Goal: Task Accomplishment & Management: Complete application form

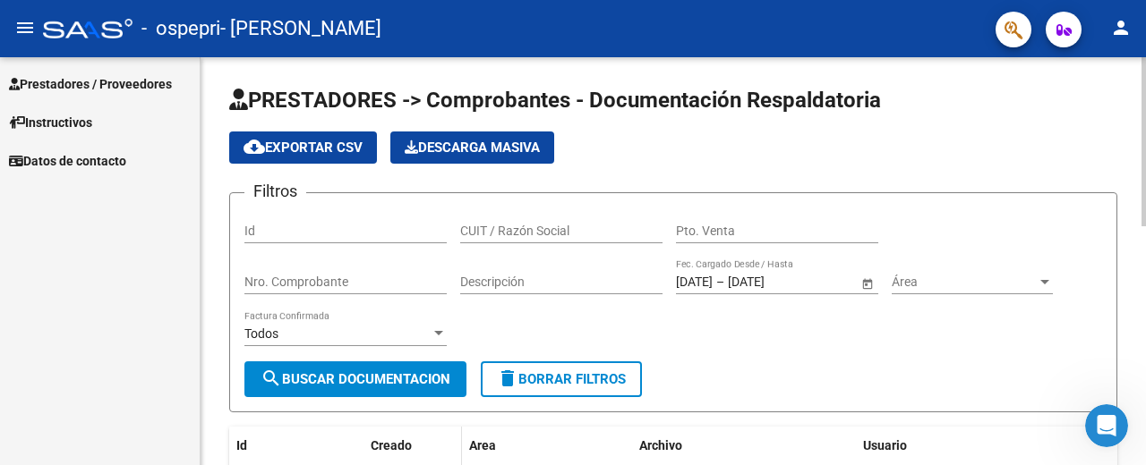
scroll to position [269, 0]
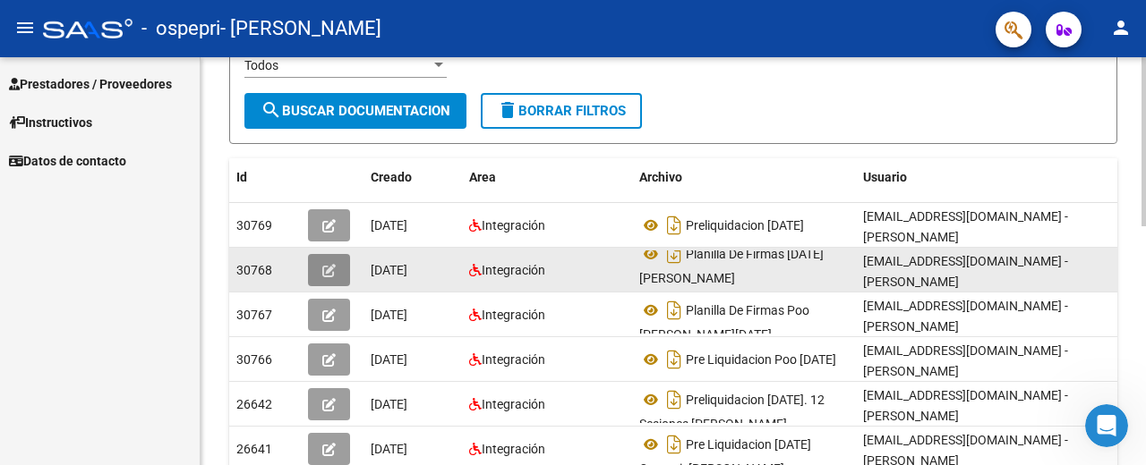
click at [325, 273] on icon "button" at bounding box center [328, 270] width 13 height 13
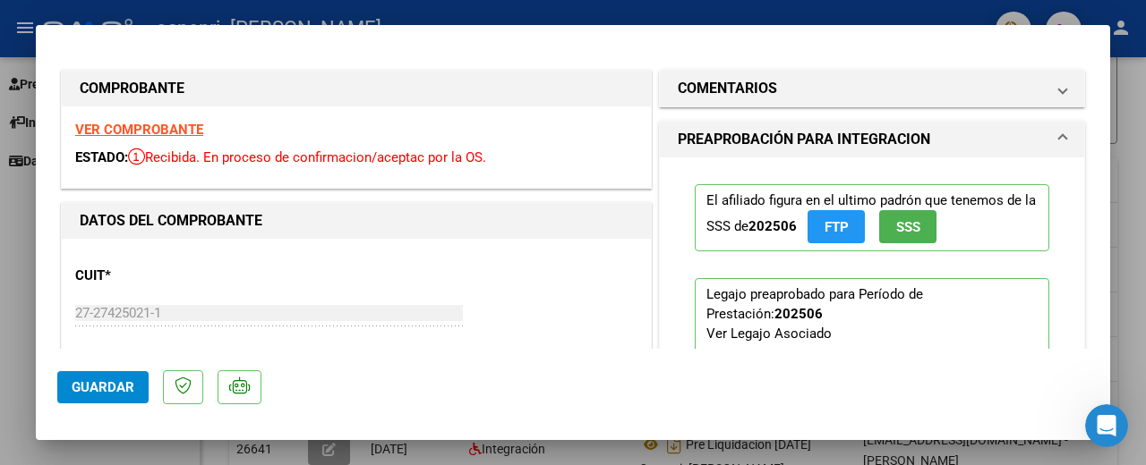
drag, startPoint x: 1121, startPoint y: 278, endPoint x: 1136, endPoint y: 291, distance: 19.7
click at [1125, 278] on div at bounding box center [573, 232] width 1146 height 465
type input "$ 0,00"
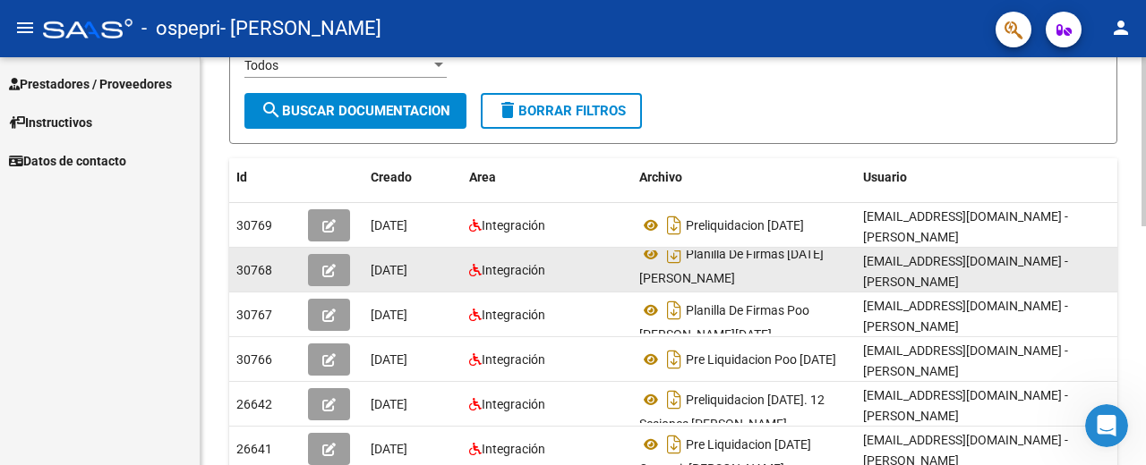
click at [332, 271] on icon "button" at bounding box center [328, 270] width 13 height 13
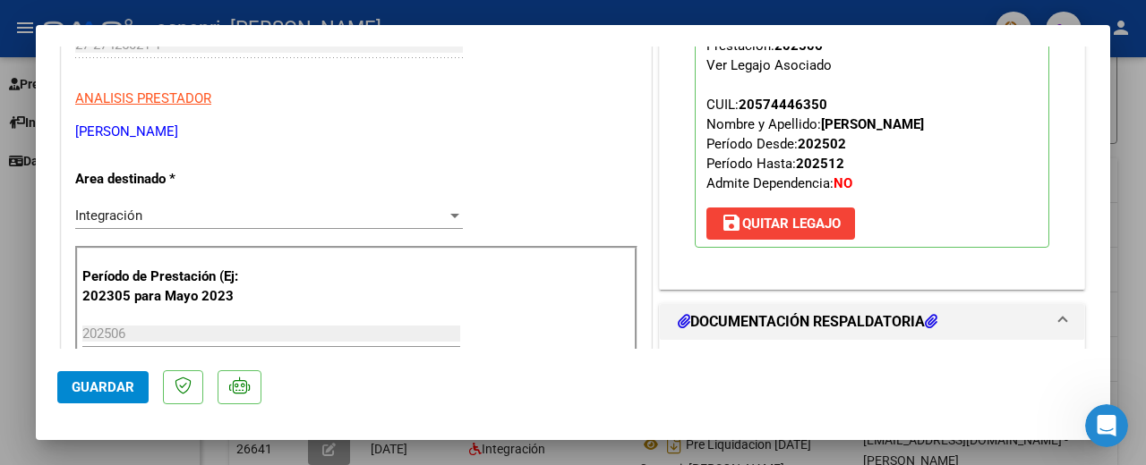
scroll to position [0, 0]
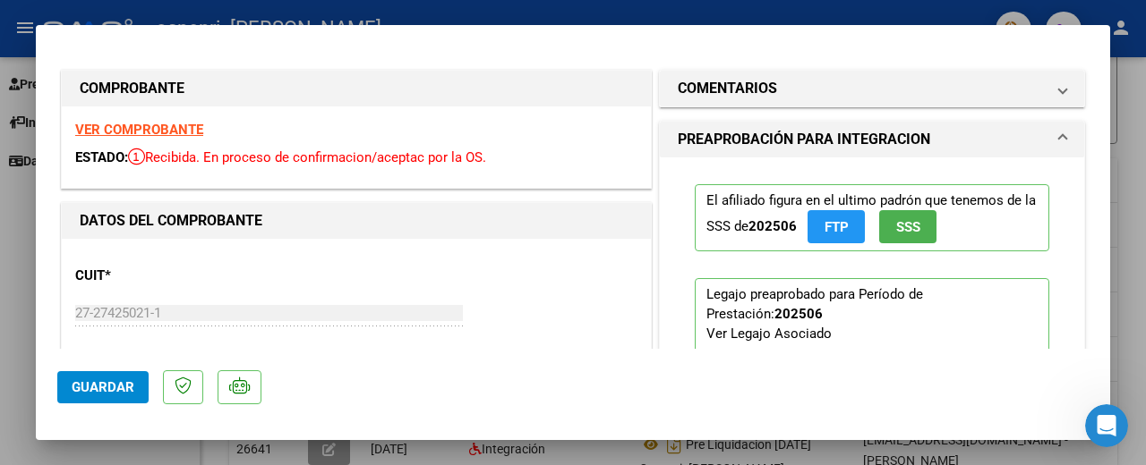
click at [161, 129] on strong "VER COMPROBANTE" at bounding box center [139, 130] width 128 height 16
drag, startPoint x: 791, startPoint y: 7, endPoint x: 803, endPoint y: 10, distance: 11.9
click at [793, 6] on div at bounding box center [573, 232] width 1146 height 465
type input "$ 0,00"
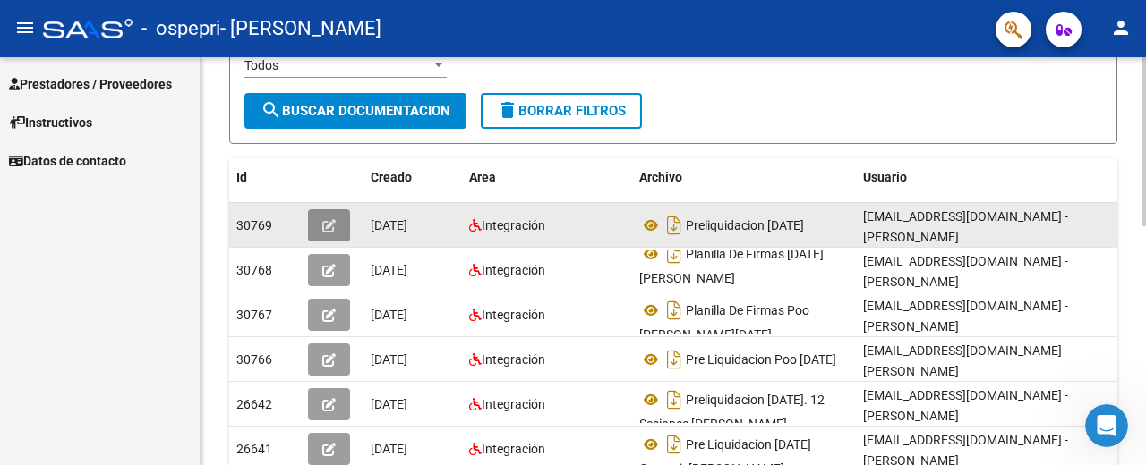
click at [337, 218] on button "button" at bounding box center [329, 225] width 42 height 32
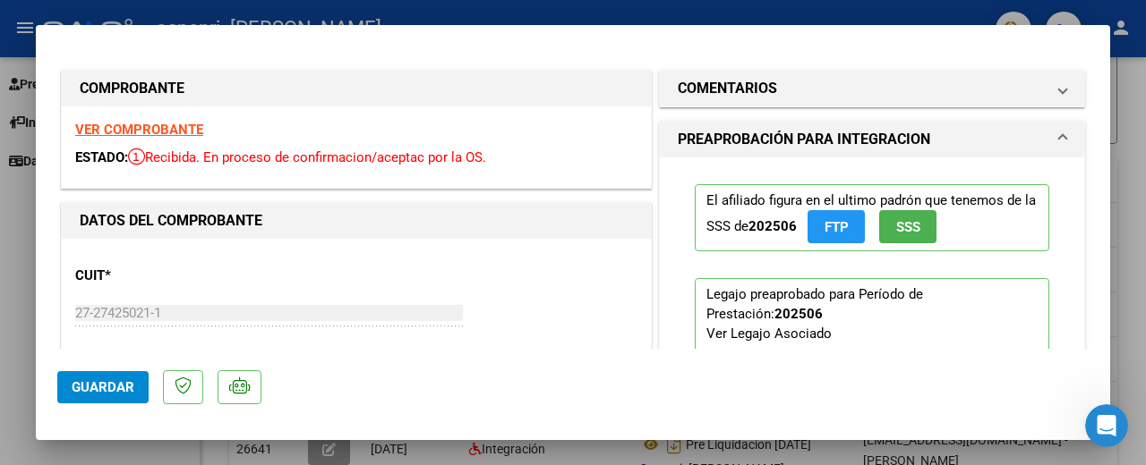
click at [139, 128] on strong "VER COMPROBANTE" at bounding box center [139, 130] width 128 height 16
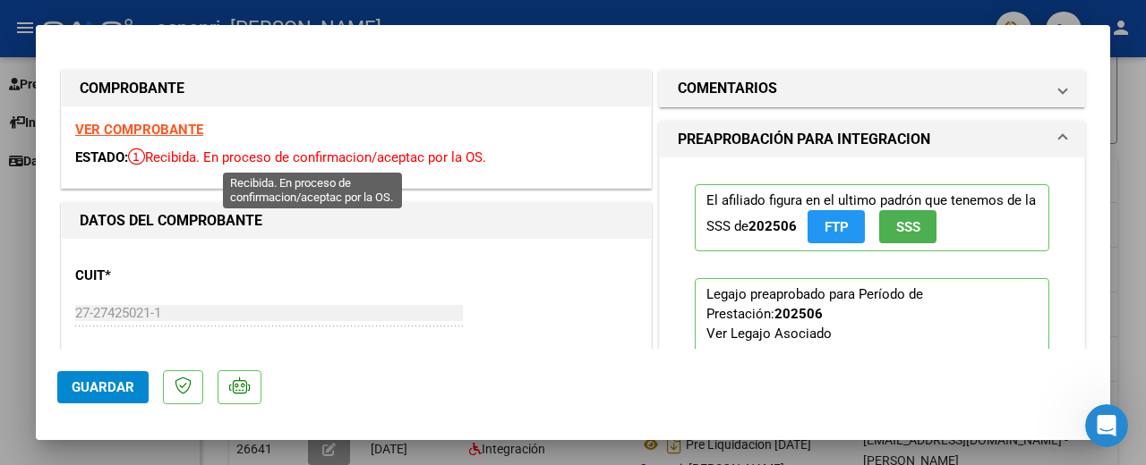
click at [217, 159] on span "Recibida. En proceso de confirmacion/aceptac por la OS." at bounding box center [307, 157] width 358 height 16
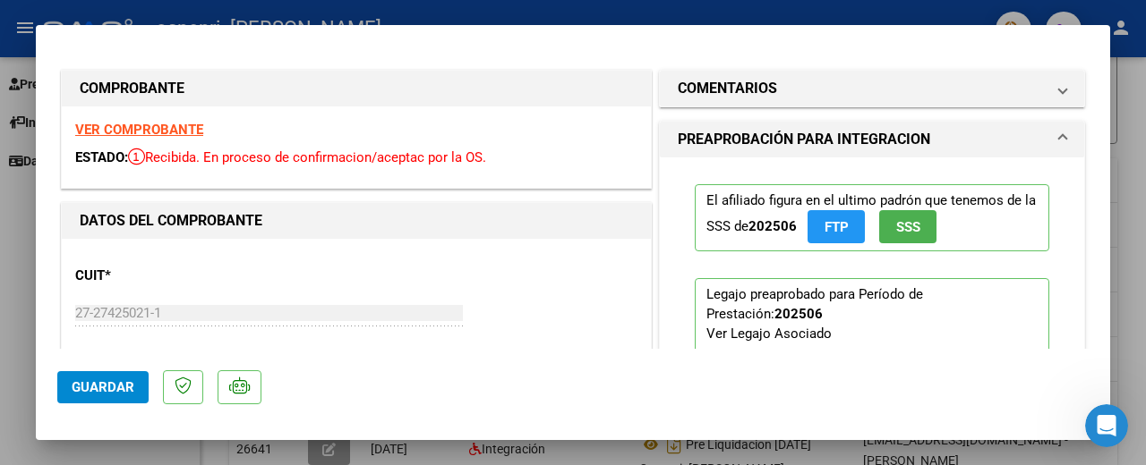
click at [98, 158] on span "ESTADO:" at bounding box center [101, 157] width 53 height 16
click at [117, 123] on strong "VER COMPROBANTE" at bounding box center [139, 130] width 128 height 16
click at [1088, 35] on mat-dialog-container "COMPROBANTE VER COMPROBANTE ESTADO: Recibida. En proceso de confirmacion/acepta…" at bounding box center [573, 233] width 1074 height 416
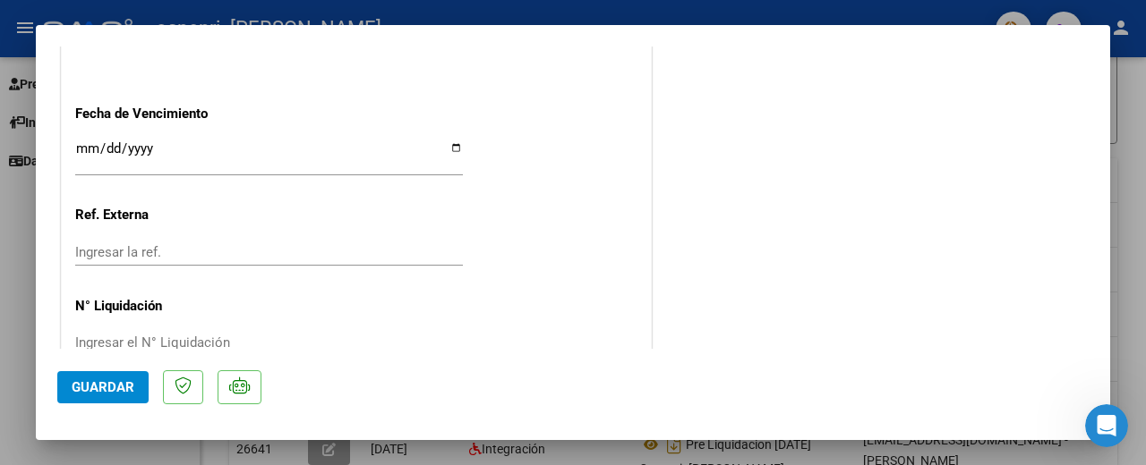
scroll to position [1251, 0]
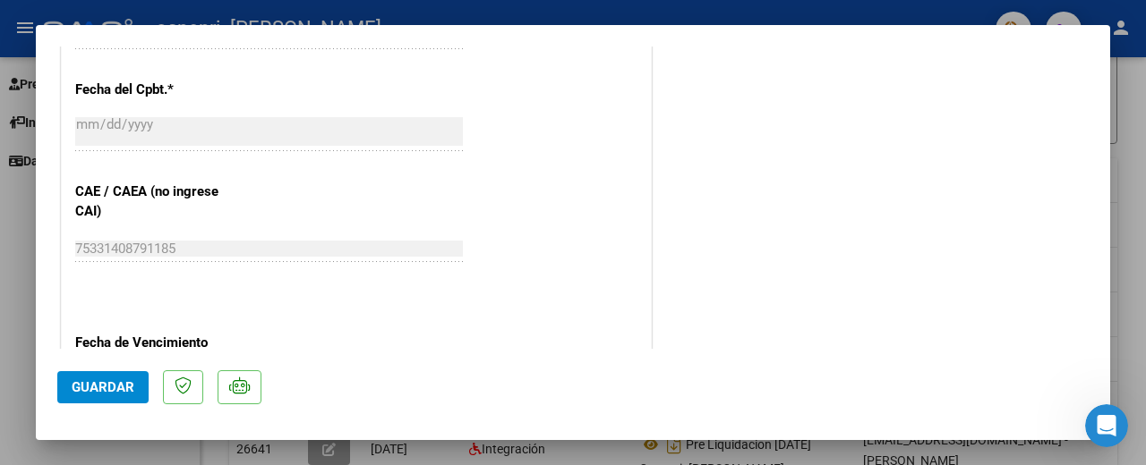
click at [1130, 207] on div at bounding box center [573, 232] width 1146 height 465
type input "$ 0,00"
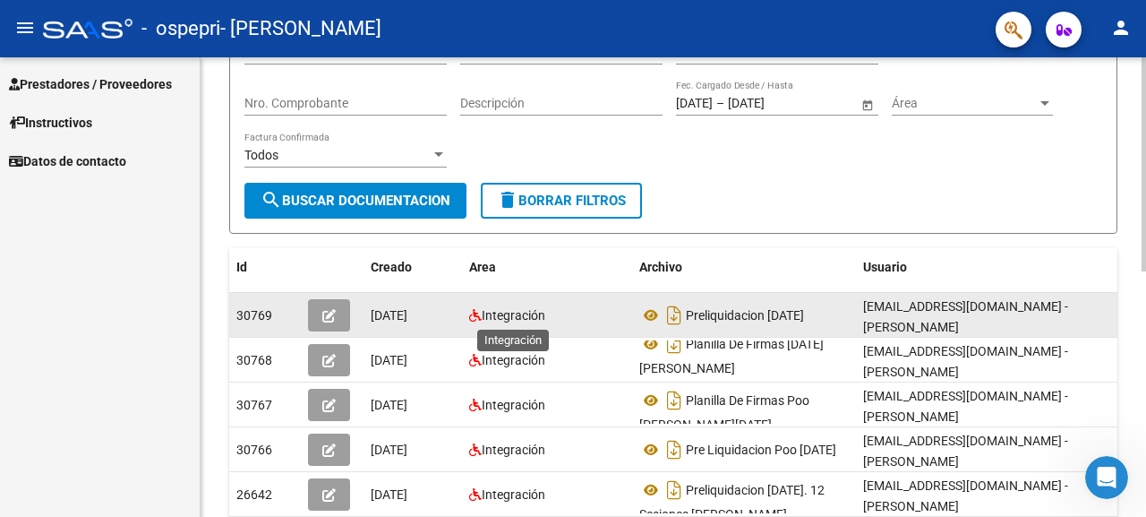
scroll to position [0, 0]
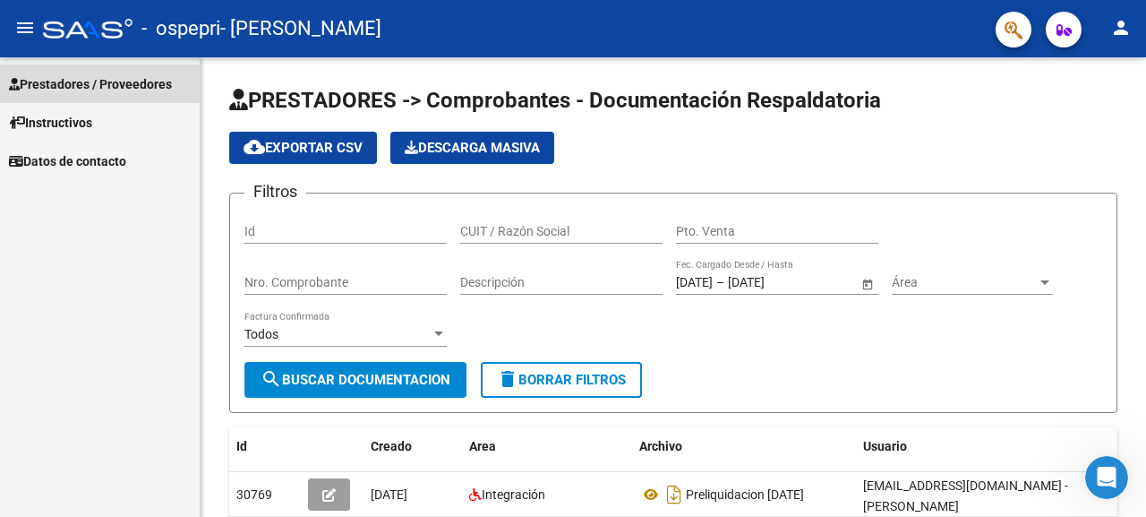
click at [65, 75] on span "Prestadores / Proveedores" at bounding box center [90, 84] width 163 height 20
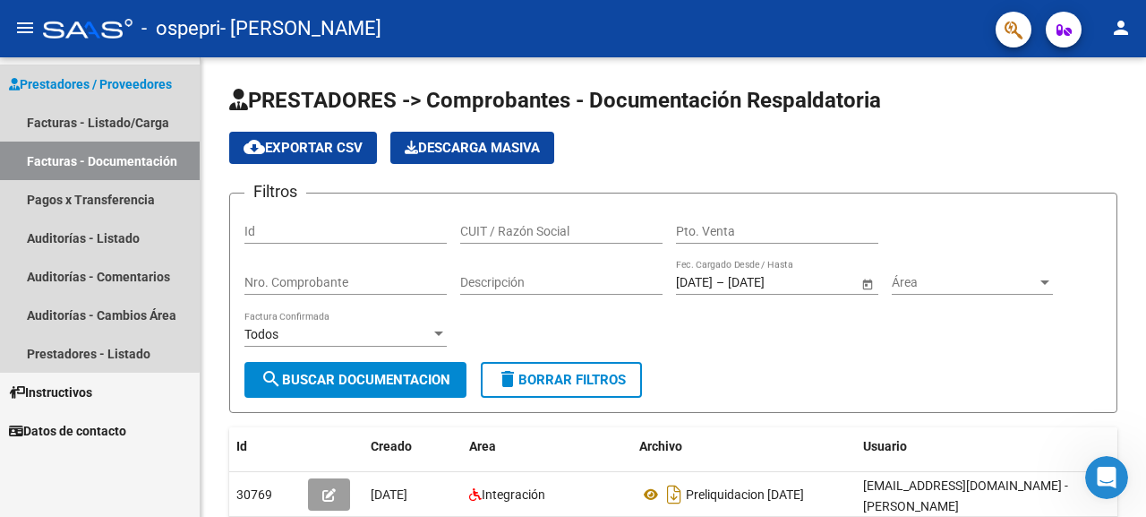
click at [41, 159] on link "Facturas - Documentación" at bounding box center [100, 160] width 200 height 38
click at [141, 159] on link "Facturas - Documentación" at bounding box center [100, 160] width 200 height 38
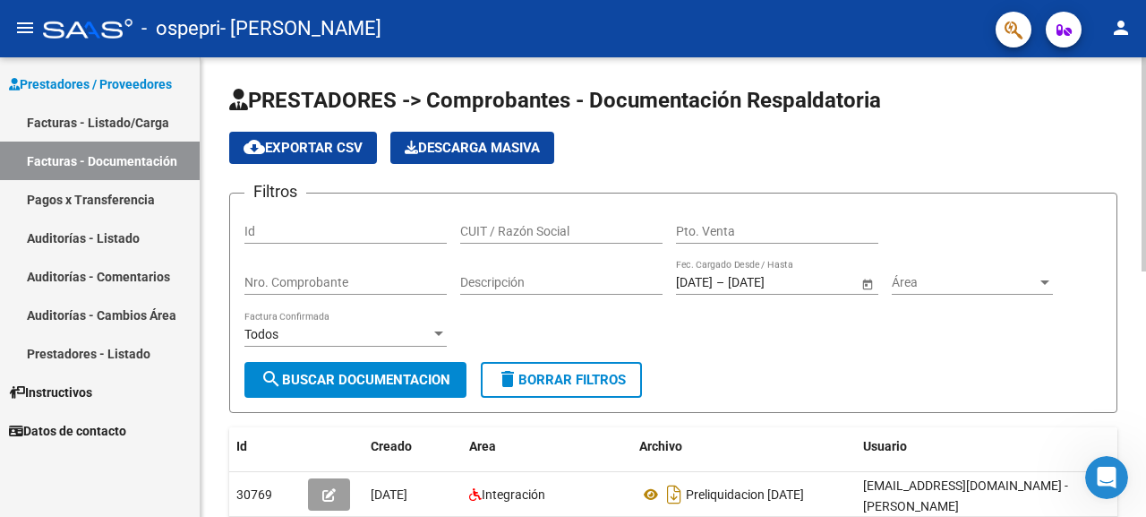
click at [386, 380] on span "search Buscar Documentacion" at bounding box center [355, 380] width 190 height 16
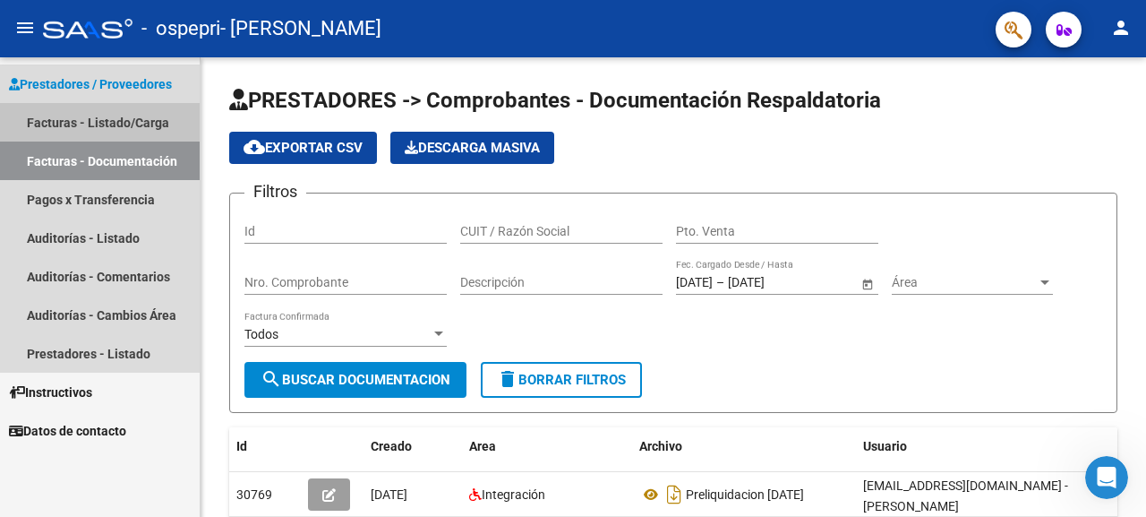
click at [41, 112] on link "Facturas - Listado/Carga" at bounding box center [100, 122] width 200 height 38
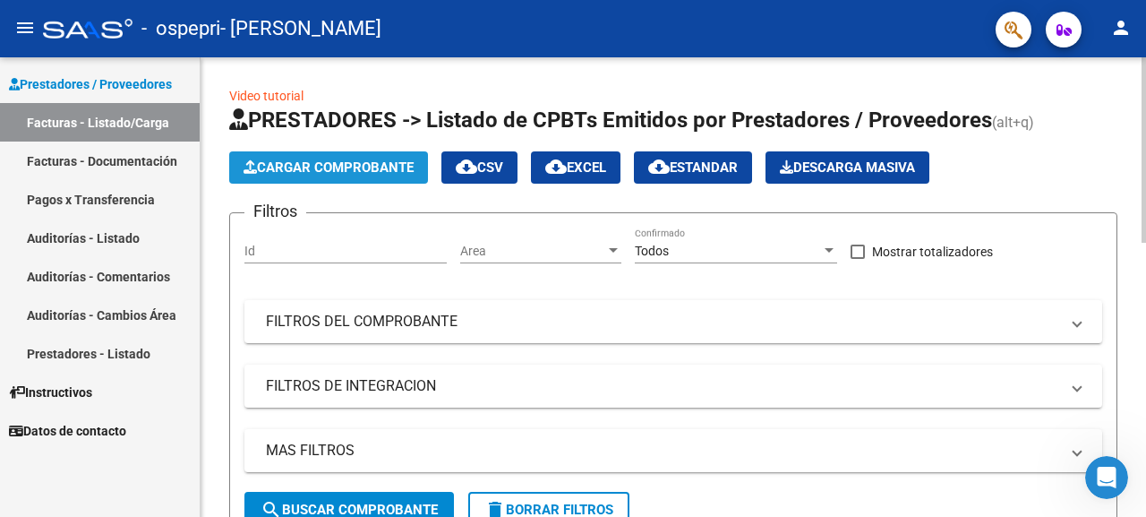
click at [301, 170] on span "Cargar Comprobante" at bounding box center [328, 167] width 170 height 16
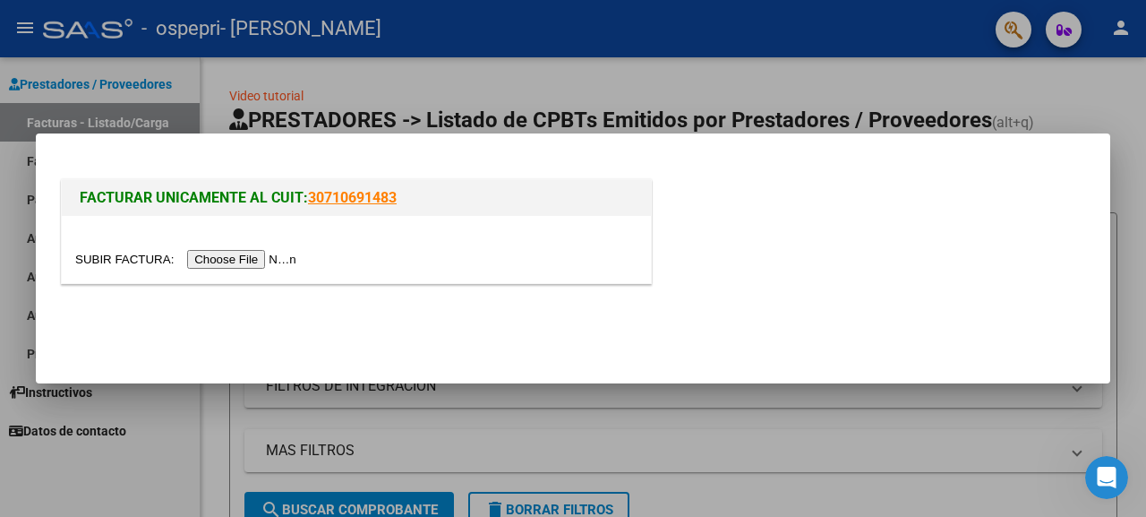
click at [272, 265] on input "file" at bounding box center [188, 259] width 226 height 19
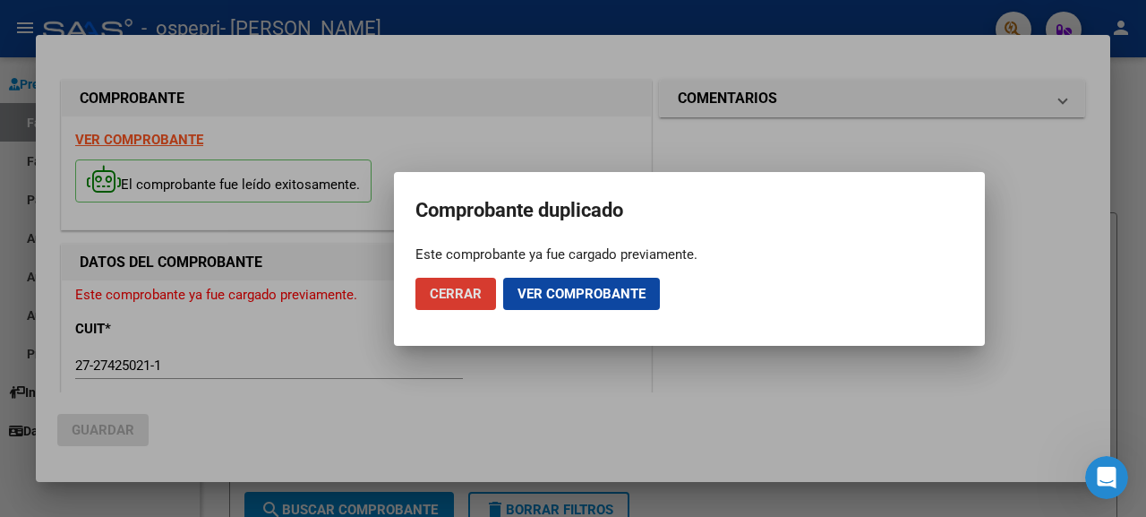
click at [469, 297] on span "Cerrar" at bounding box center [456, 294] width 52 height 16
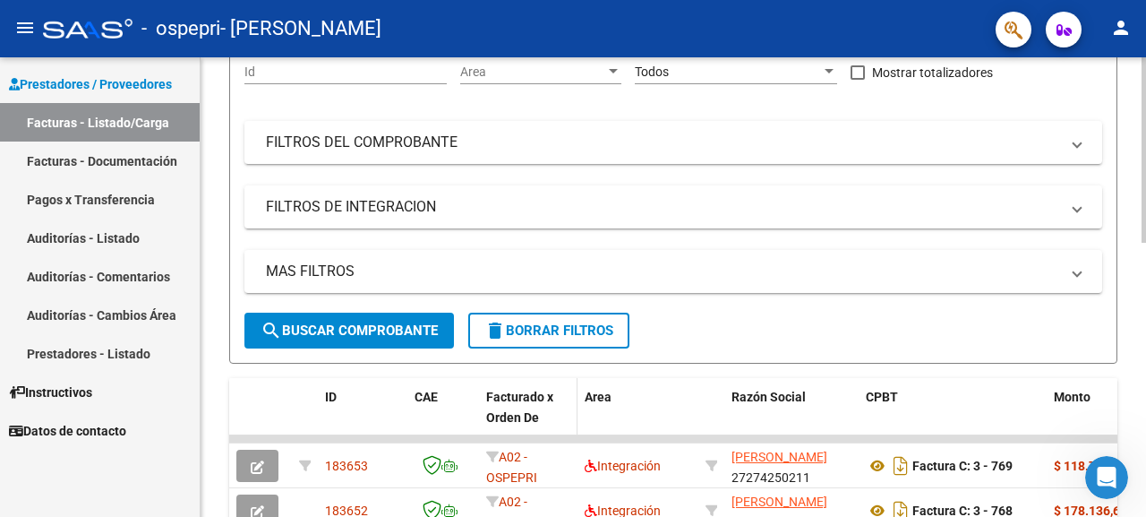
scroll to position [358, 0]
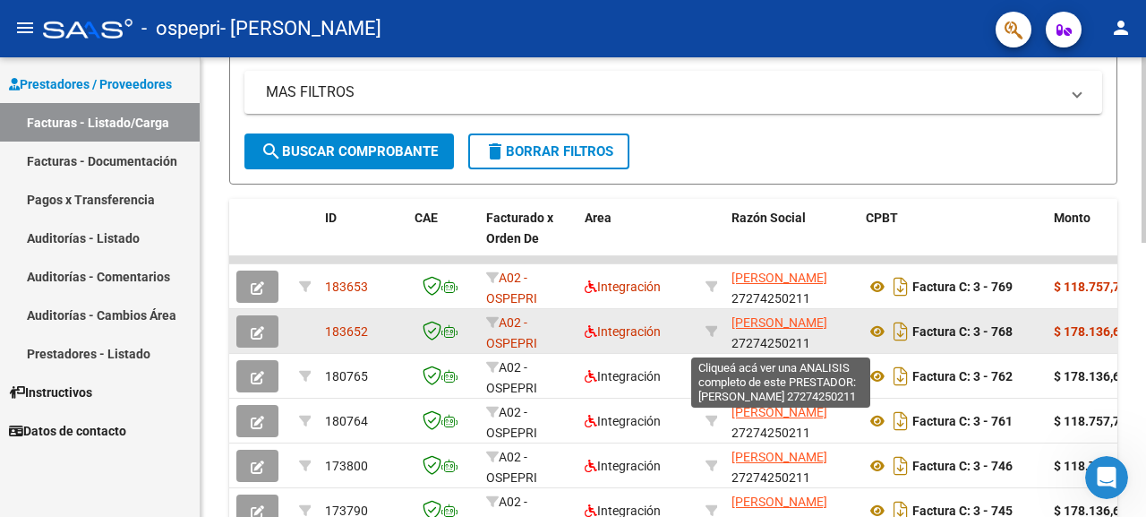
click at [773, 324] on span "[PERSON_NAME]" at bounding box center [779, 322] width 96 height 14
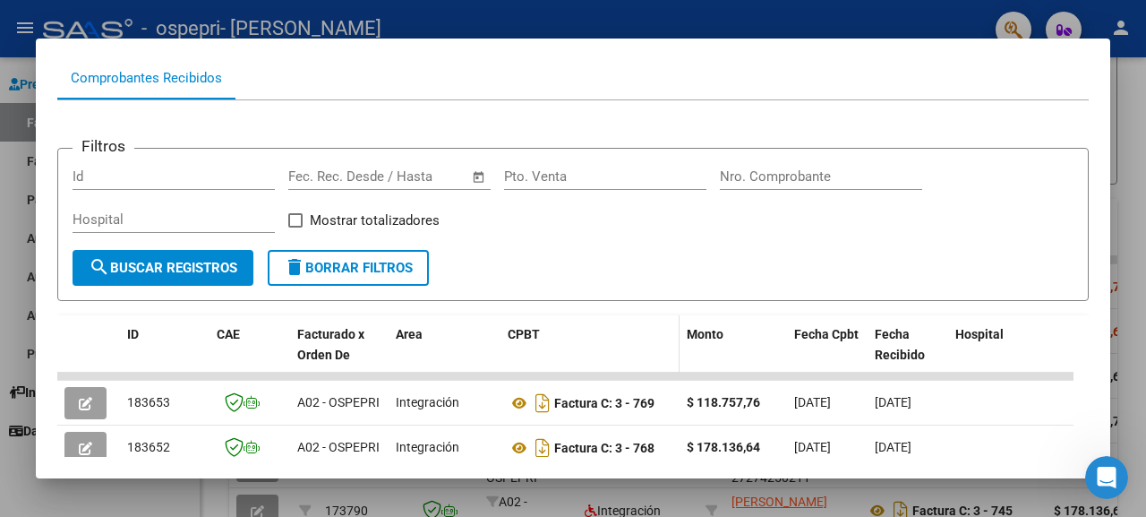
scroll to position [269, 0]
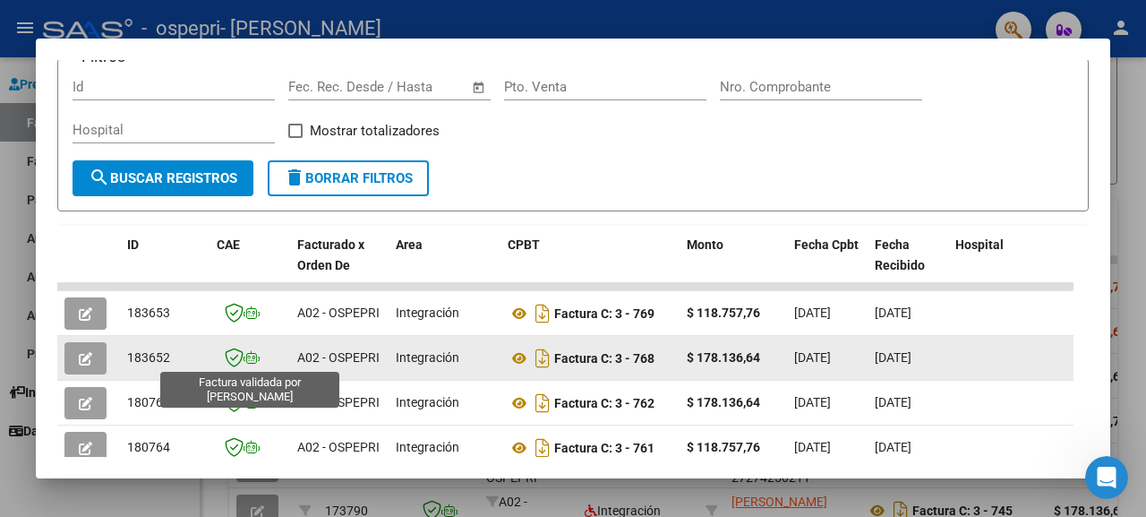
click at [234, 356] on icon at bounding box center [234, 357] width 19 height 20
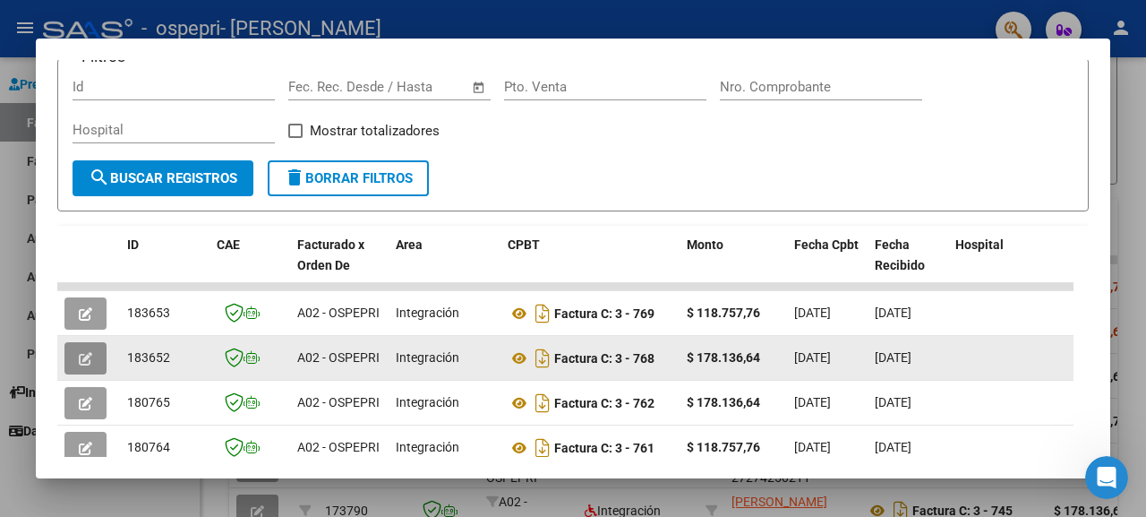
click at [94, 359] on button "button" at bounding box center [85, 358] width 42 height 32
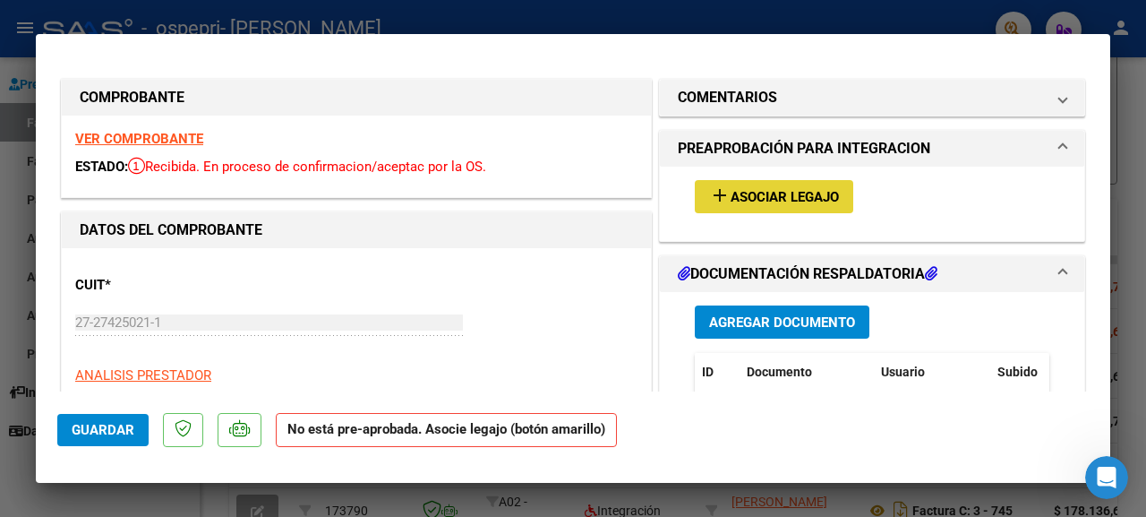
click at [777, 184] on button "add Asociar Legajo" at bounding box center [774, 196] width 158 height 33
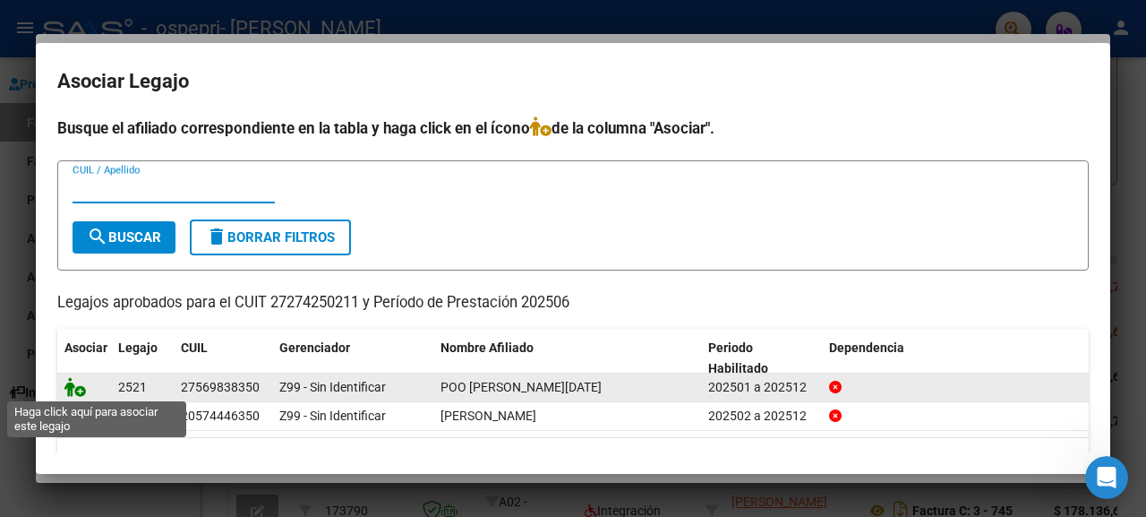
click at [83, 387] on icon at bounding box center [74, 387] width 21 height 20
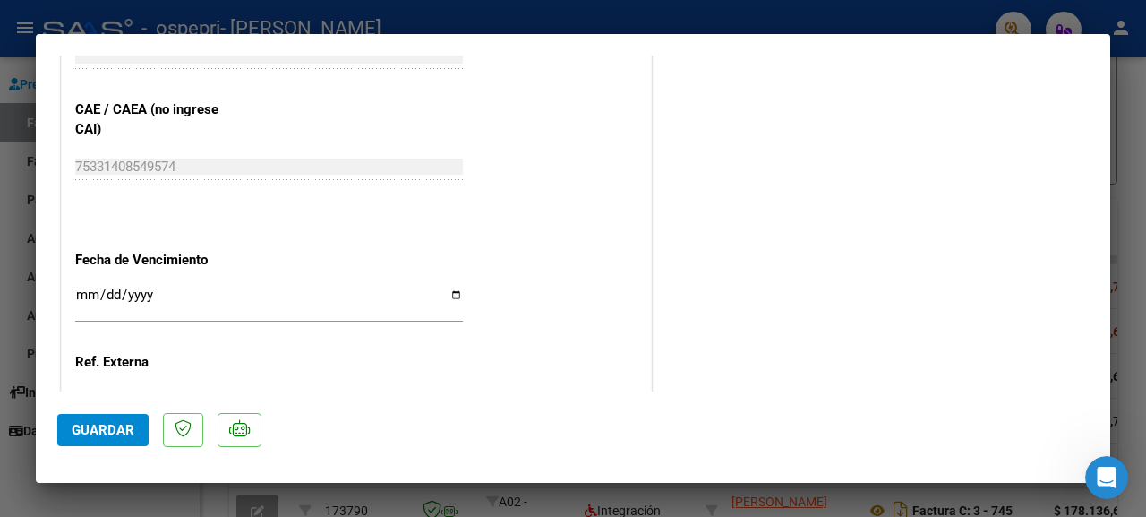
scroll to position [1164, 0]
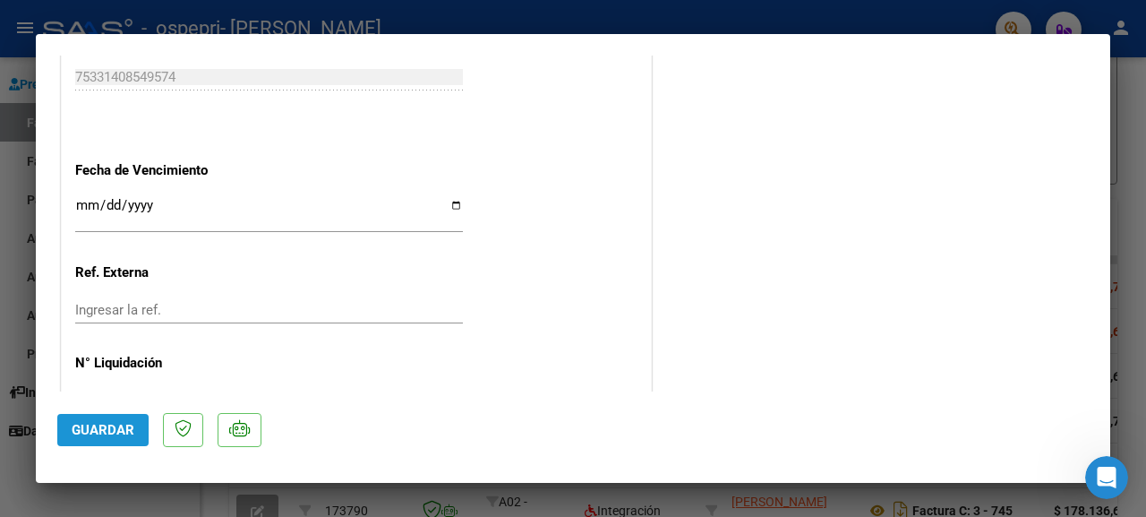
click at [119, 431] on span "Guardar" at bounding box center [103, 430] width 63 height 16
